Goal: Complete application form

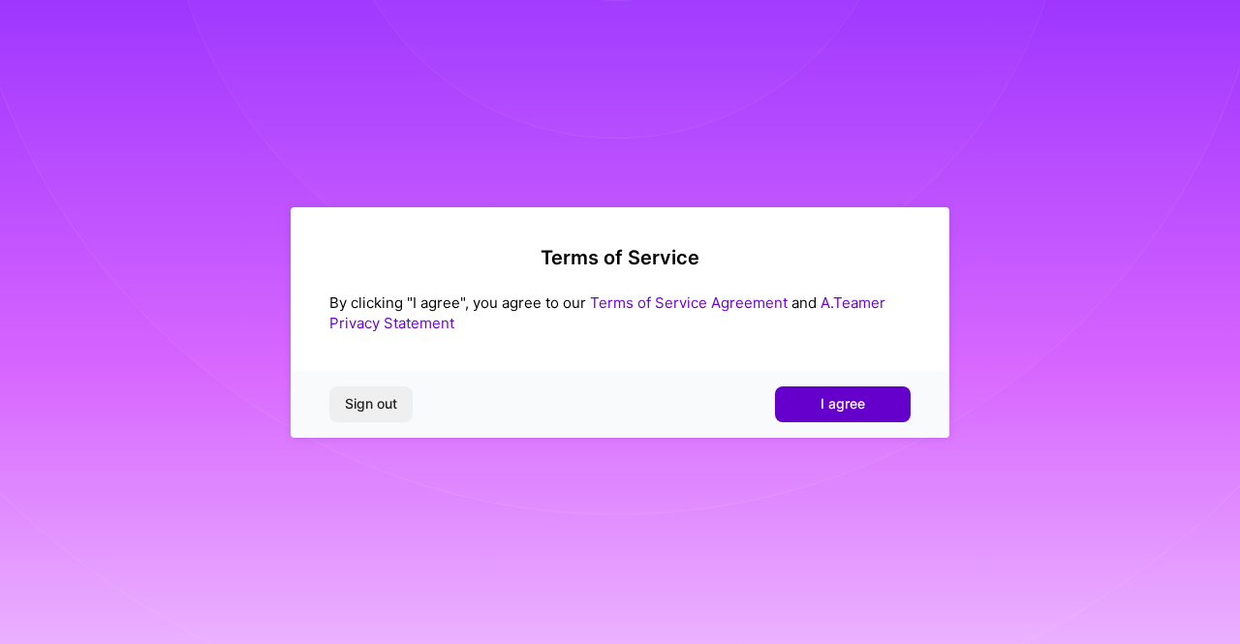
click at [859, 409] on span "I agree" at bounding box center [842, 403] width 45 height 19
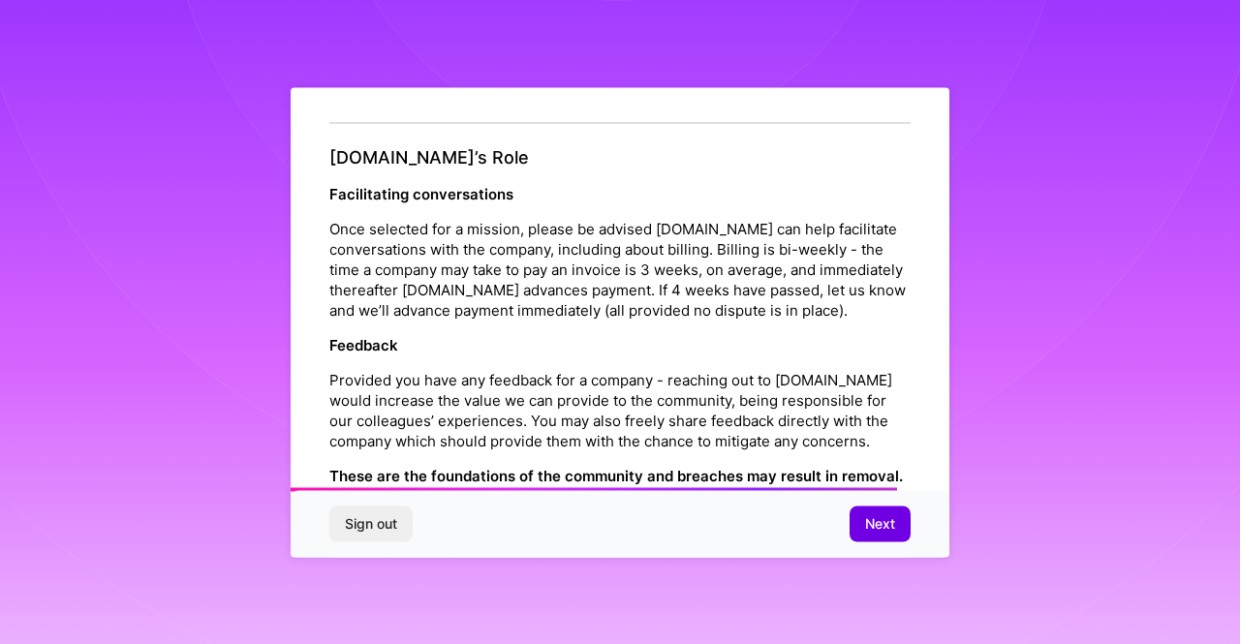
scroll to position [2274, 0]
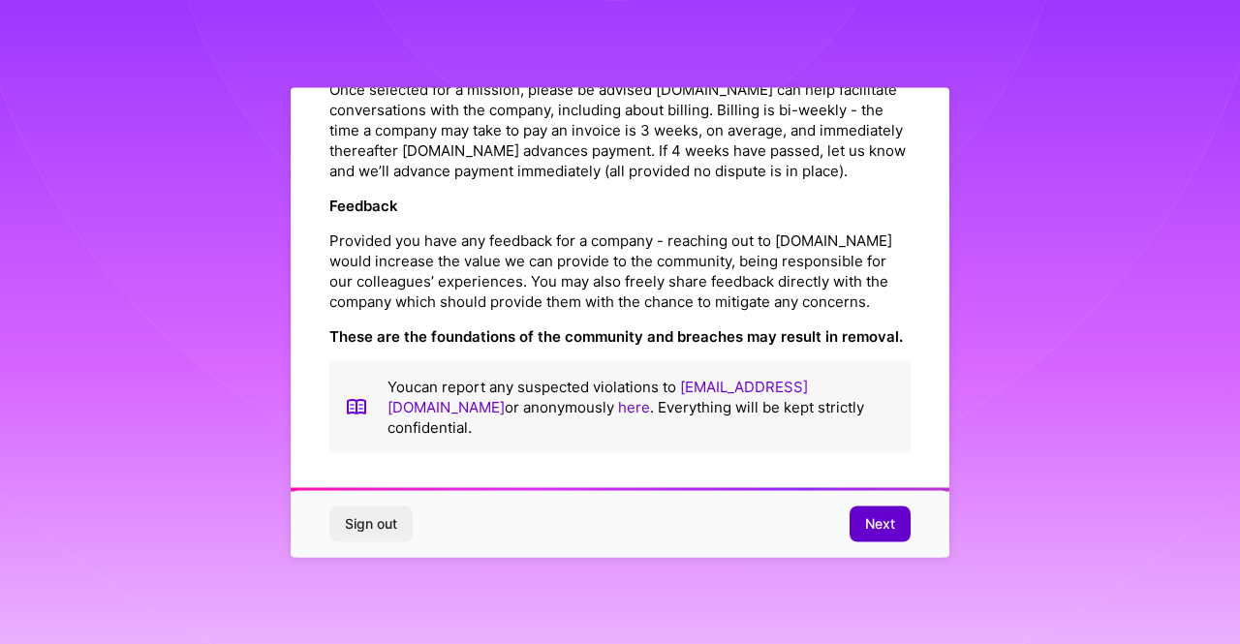
click at [862, 520] on button "Next" at bounding box center [879, 523] width 61 height 35
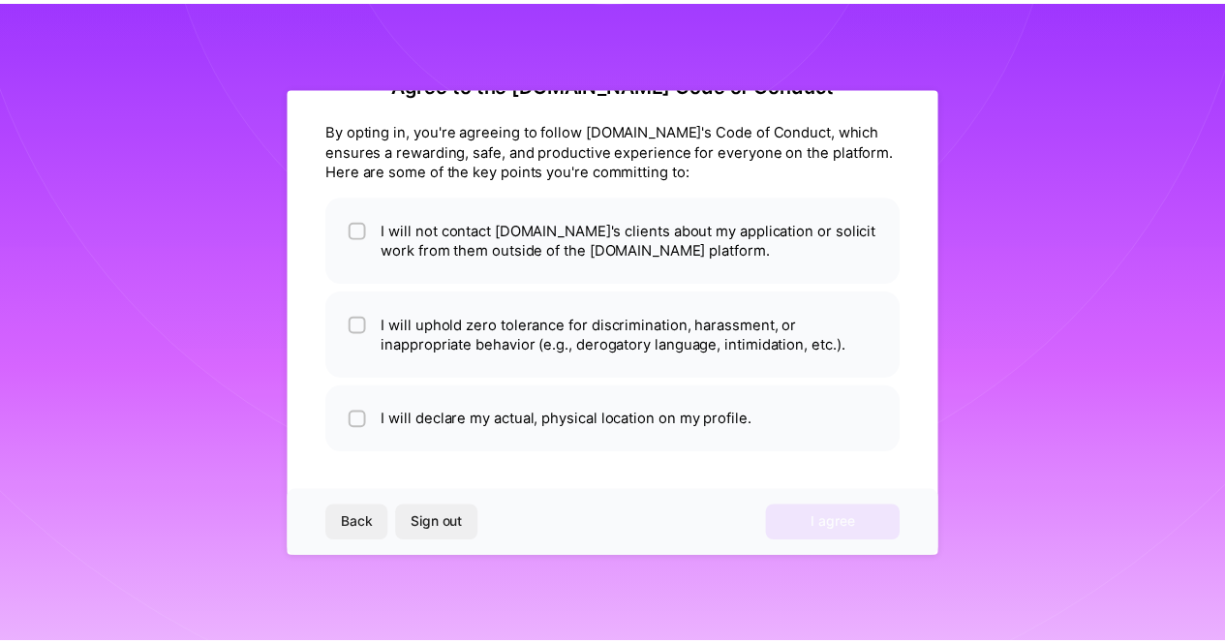
scroll to position [52, 0]
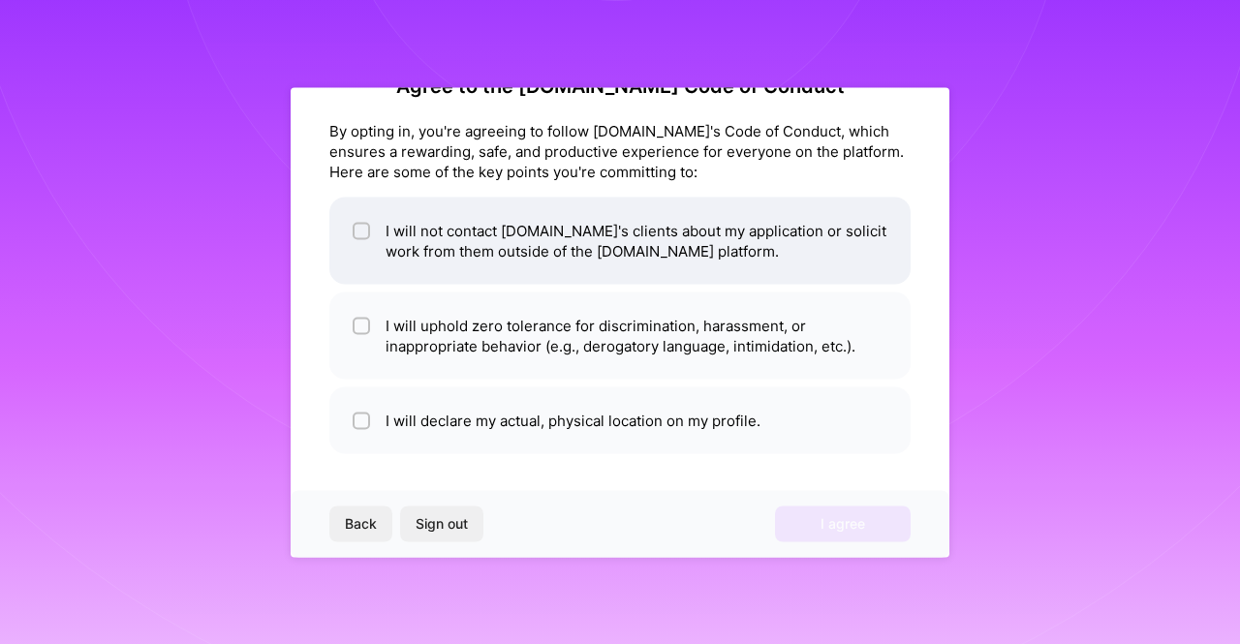
click at [587, 241] on li "I will not contact [DOMAIN_NAME]'s clients about my application or solicit work…" at bounding box center [619, 240] width 581 height 87
checkbox input "true"
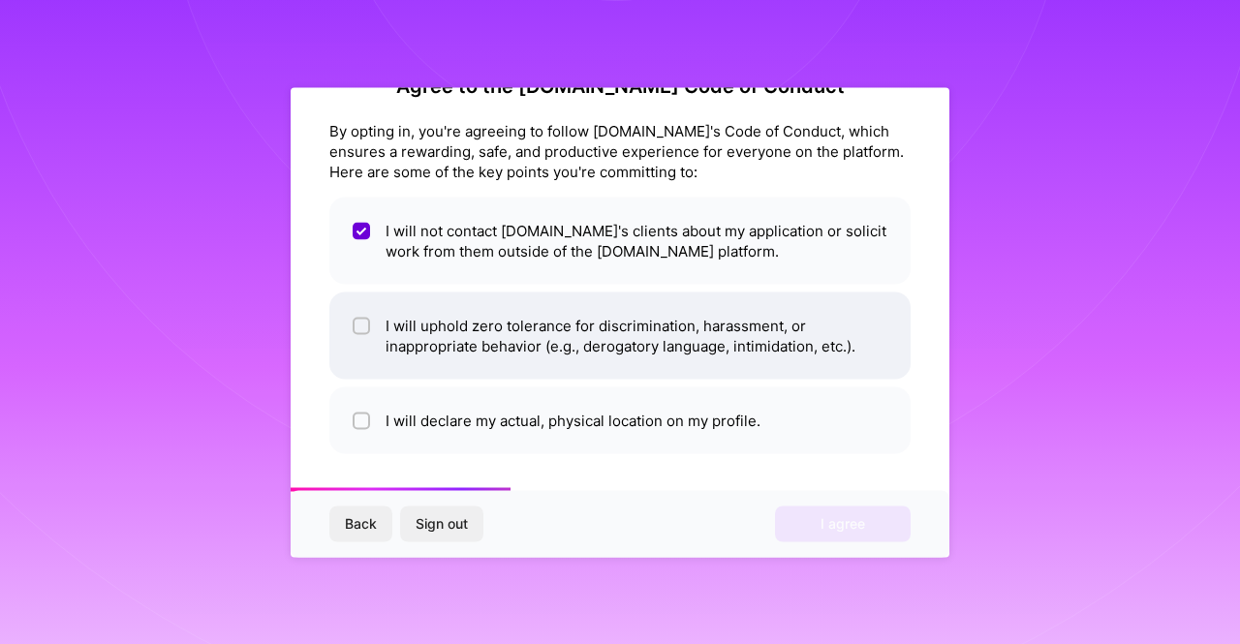
click at [598, 321] on li "I will uphold zero tolerance for discrimination, harassment, or inappropriate b…" at bounding box center [619, 335] width 581 height 87
checkbox input "true"
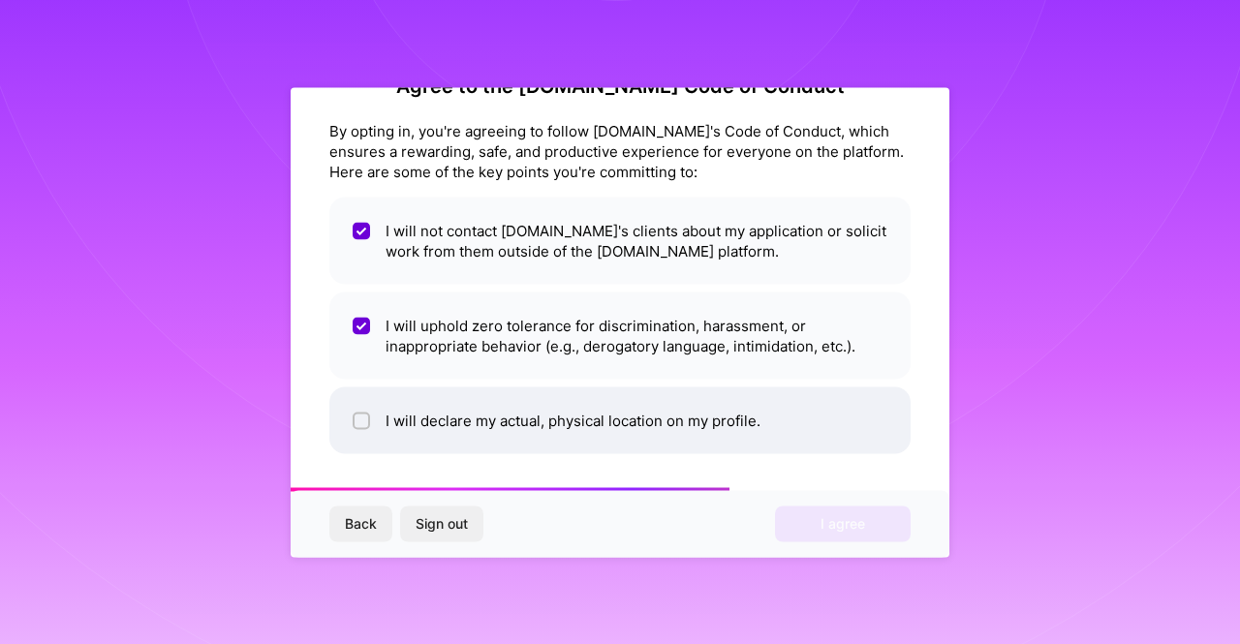
click at [577, 425] on li "I will declare my actual, physical location on my profile." at bounding box center [619, 419] width 581 height 67
checkbox input "true"
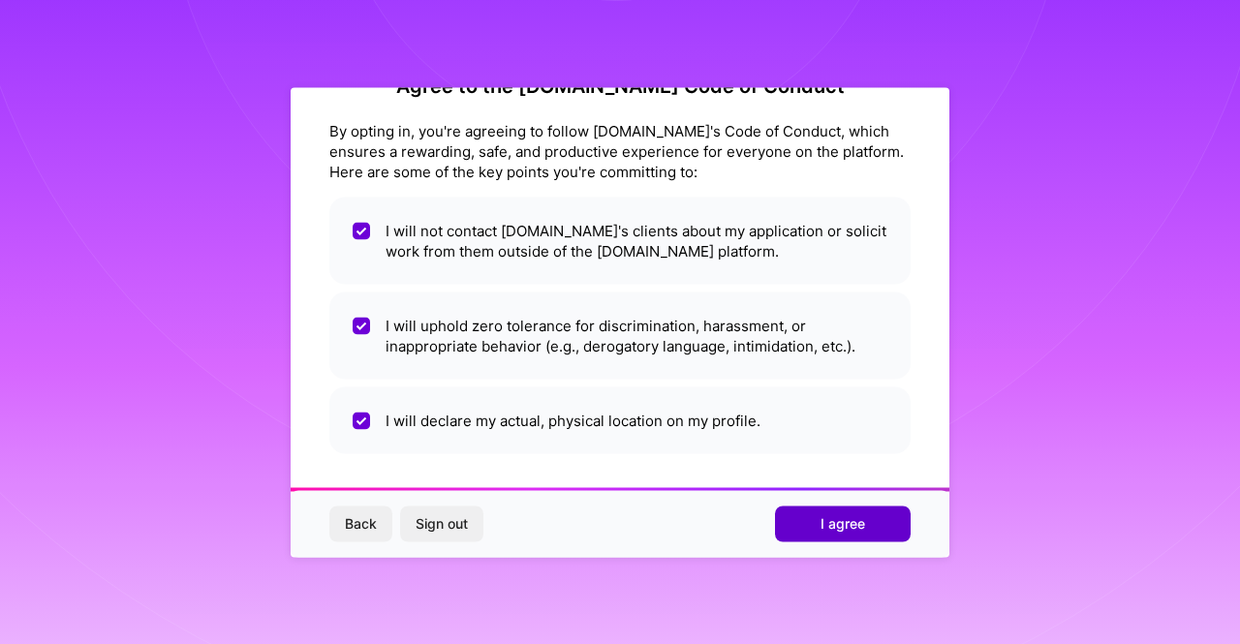
click at [813, 525] on button "I agree" at bounding box center [843, 523] width 136 height 35
